Goal: Navigation & Orientation: Find specific page/section

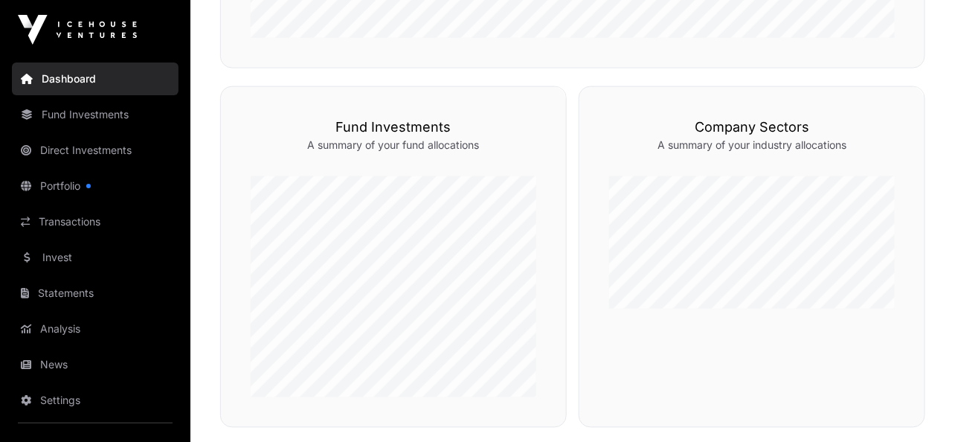
scroll to position [795, 0]
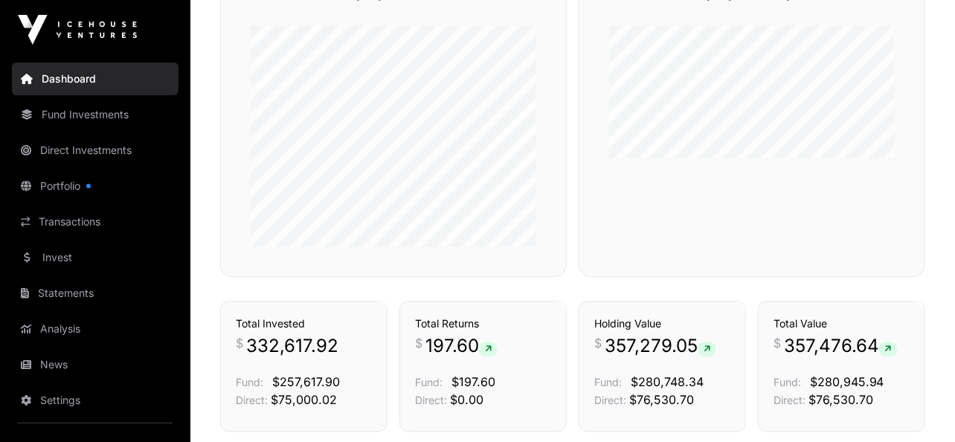
click at [80, 114] on link "Fund Investments" at bounding box center [95, 114] width 167 height 33
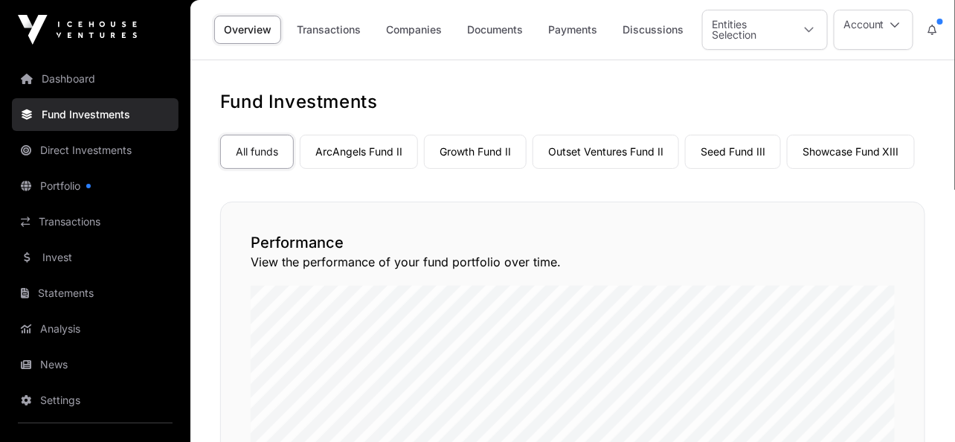
click at [357, 152] on link "ArcAngels Fund II" at bounding box center [359, 152] width 118 height 34
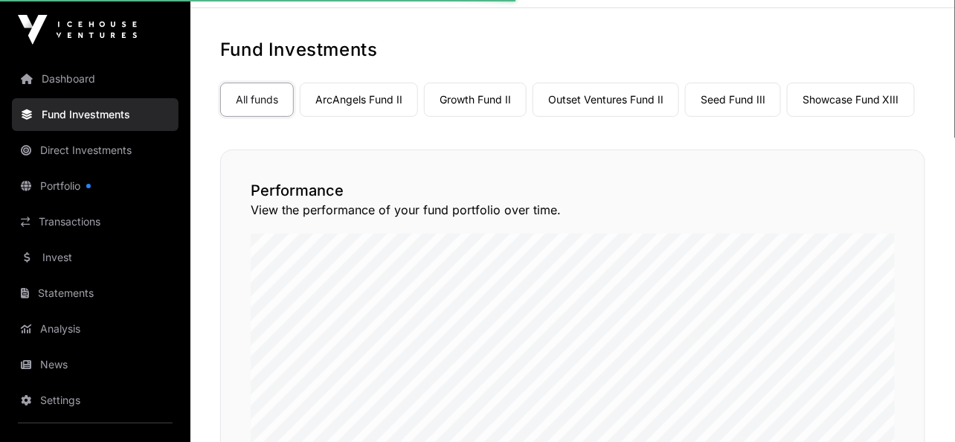
scroll to position [53, 0]
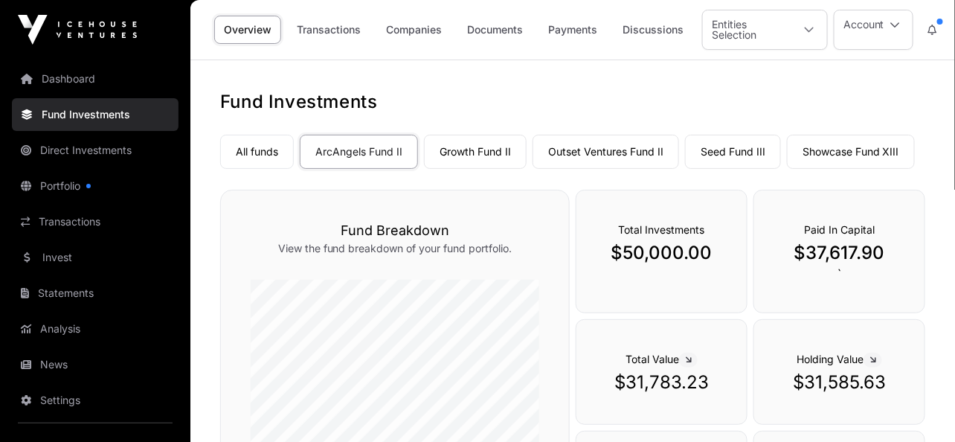
click at [468, 143] on link "Growth Fund II" at bounding box center [475, 152] width 103 height 34
click at [578, 147] on link "Outset Ventures Fund II" at bounding box center [605, 152] width 146 height 34
click at [756, 155] on link "Seed Fund III" at bounding box center [733, 152] width 96 height 34
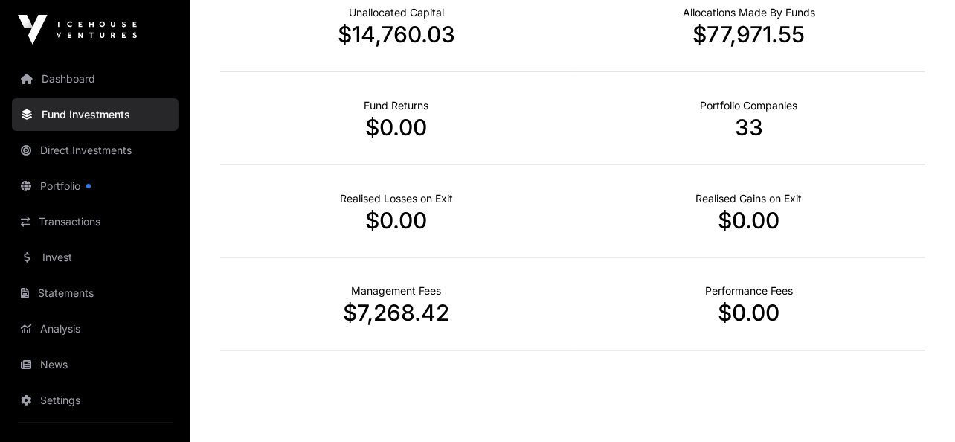
scroll to position [637, 0]
